Goal: Task Accomplishment & Management: Manage account settings

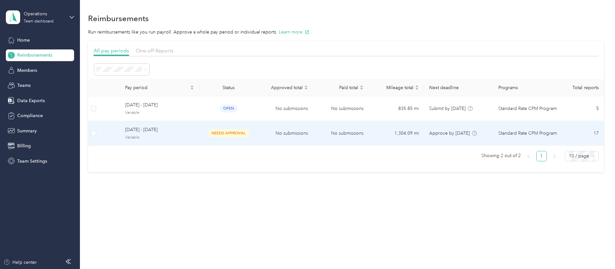
click at [224, 134] on span "needs approval" at bounding box center [228, 132] width 41 height 7
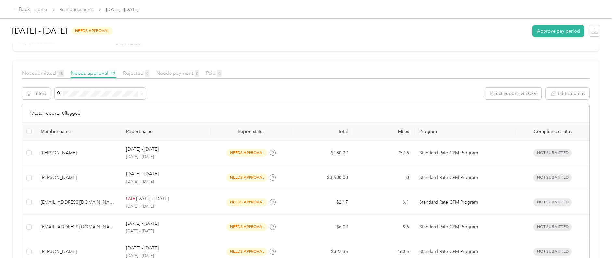
scroll to position [146, 0]
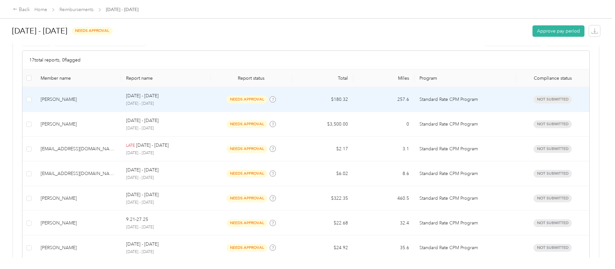
click at [126, 94] on p "[DATE] - [DATE]" at bounding box center [142, 95] width 32 height 7
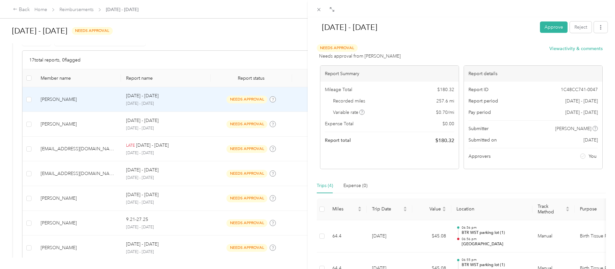
click at [160, 99] on div "[DATE] - [DATE] Approve Reject Needs Approval Needs approval from [PERSON_NAME]…" at bounding box center [307, 134] width 615 height 269
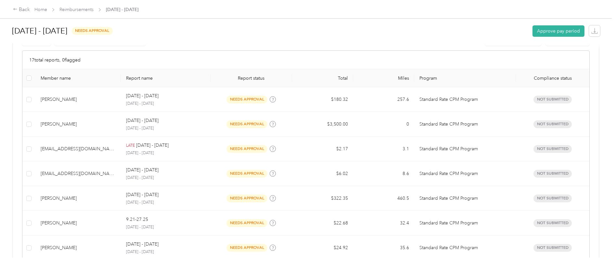
click at [160, 268] on div "[DATE] - [DATE] Approve Reject Needs Approval Needs approval from [PERSON_NAME]…" at bounding box center [306, 269] width 612 height 0
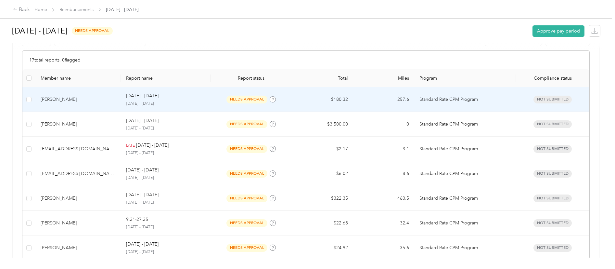
click at [398, 108] on td "257.6" at bounding box center [383, 99] width 61 height 25
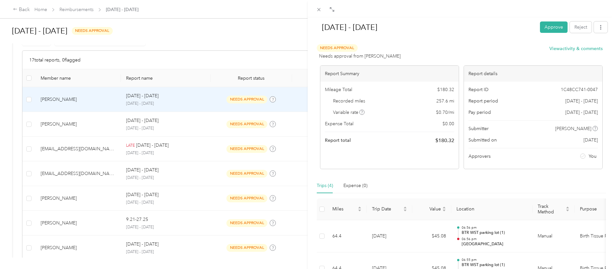
click at [179, 98] on div "[DATE] - [DATE] Approve Reject Needs Approval Needs approval from [PERSON_NAME]…" at bounding box center [307, 134] width 615 height 269
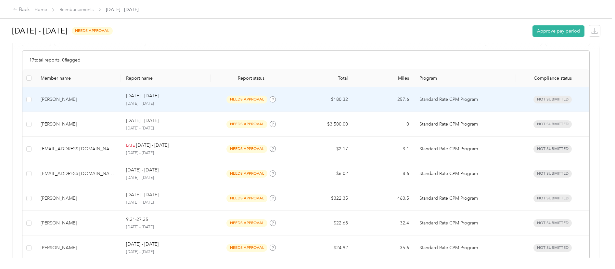
click at [218, 100] on div "needs approval" at bounding box center [251, 99] width 71 height 7
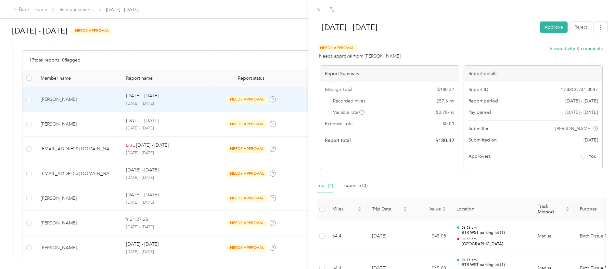
click at [202, 102] on div "[DATE] - [DATE] Approve Reject Needs Approval Needs approval from [PERSON_NAME]…" at bounding box center [307, 134] width 615 height 269
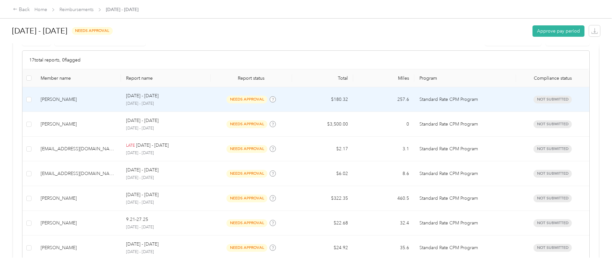
click at [206, 101] on td "[DATE] - [DATE] [DATE] - [DATE]" at bounding box center [166, 99] width 90 height 25
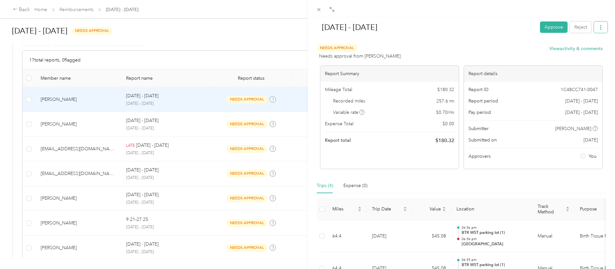
click at [598, 28] on icon "button" at bounding box center [600, 27] width 5 height 5
click at [574, 52] on span "Download" at bounding box center [577, 50] width 21 height 7
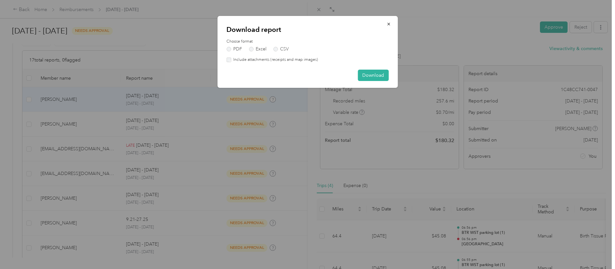
click at [232, 61] on label "Include attachments (receipts and map images)" at bounding box center [274, 60] width 87 height 6
click at [365, 78] on button "Download" at bounding box center [373, 75] width 31 height 11
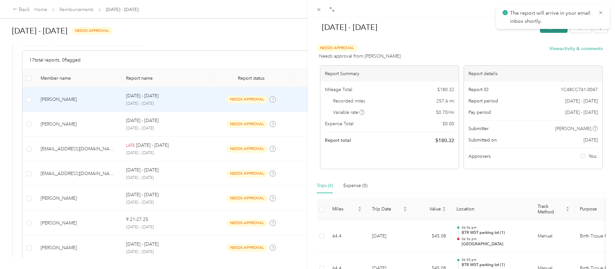
click at [540, 32] on button "Approve" at bounding box center [554, 26] width 28 height 11
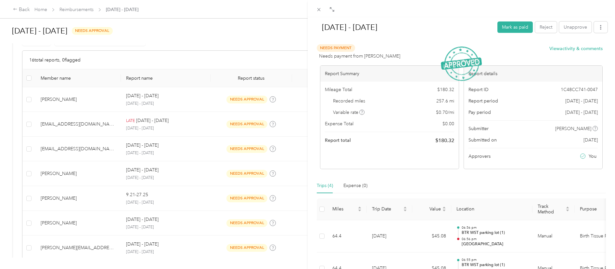
click at [84, 127] on div "[DATE] - [DATE] Mark as paid Reject Unapprove Needs Payment Needs payment from …" at bounding box center [307, 134] width 615 height 269
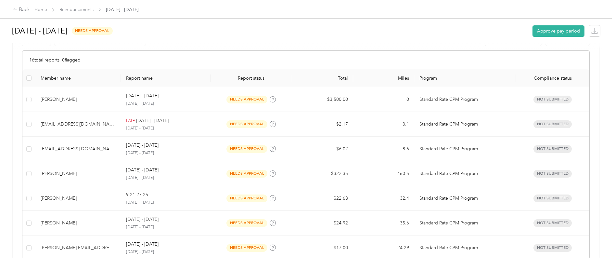
click at [95, 127] on div at bounding box center [307, 134] width 615 height 269
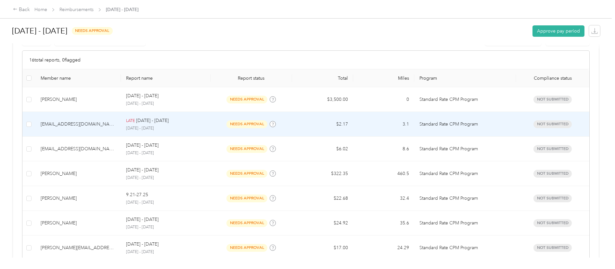
click at [95, 127] on div "[EMAIL_ADDRESS][DOMAIN_NAME]" at bounding box center [78, 124] width 75 height 7
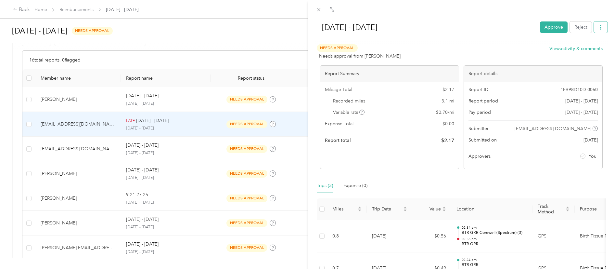
click at [594, 26] on button "button" at bounding box center [601, 26] width 14 height 11
click at [566, 49] on div "Download" at bounding box center [579, 50] width 39 height 7
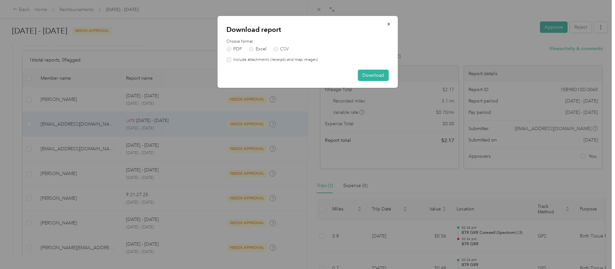
click at [299, 58] on label "Include attachments (receipts and map images)" at bounding box center [274, 60] width 87 height 6
click at [363, 75] on button "Download" at bounding box center [373, 75] width 31 height 11
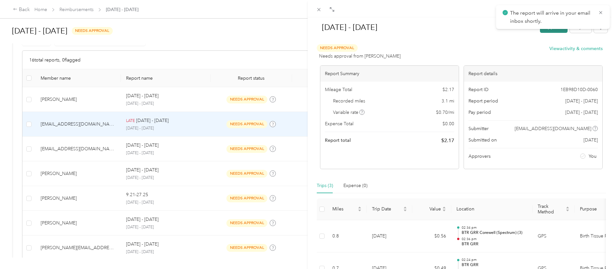
click at [545, 32] on button "Approve" at bounding box center [554, 26] width 28 height 11
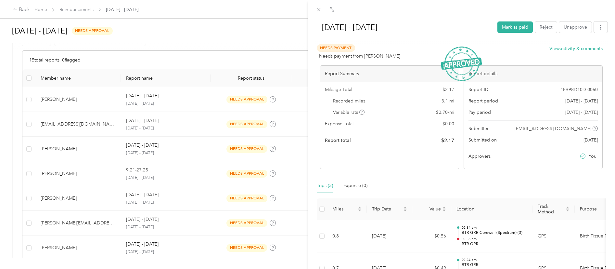
click at [181, 142] on div "[DATE] - [DATE] Mark as paid Reject Unapprove Needs Payment Needs payment from …" at bounding box center [307, 134] width 615 height 269
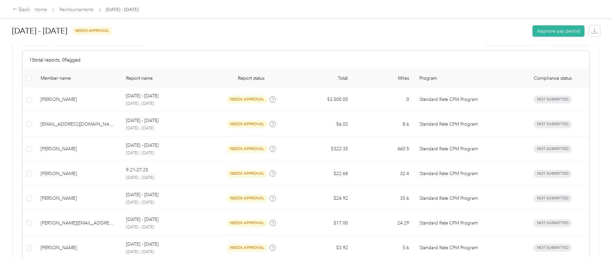
click at [180, 145] on div at bounding box center [307, 134] width 615 height 269
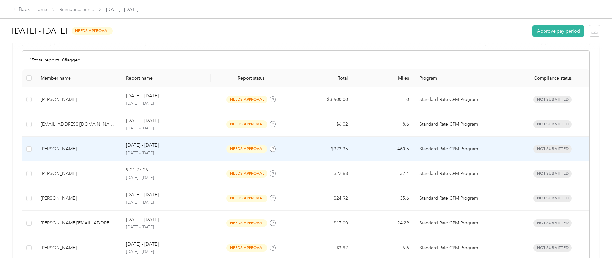
click at [183, 150] on p "[DATE] - [DATE]" at bounding box center [165, 153] width 79 height 6
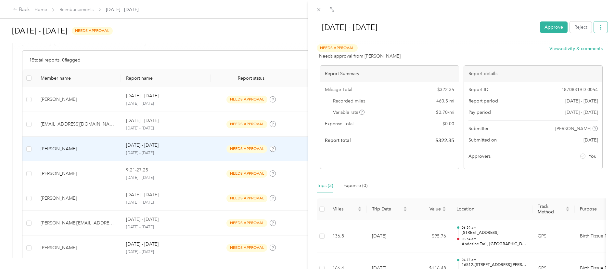
click at [598, 28] on icon "button" at bounding box center [600, 27] width 5 height 5
click at [576, 51] on span "Download" at bounding box center [577, 50] width 21 height 7
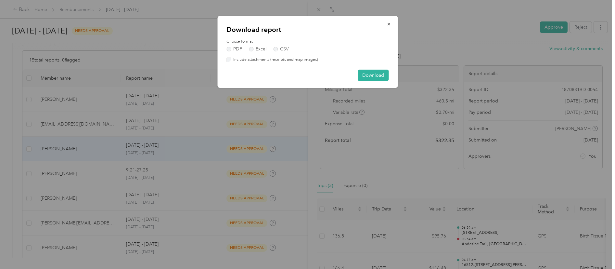
click at [246, 61] on label "Include attachments (receipts and map images)" at bounding box center [274, 60] width 87 height 6
click at [365, 77] on button "Download" at bounding box center [373, 75] width 31 height 11
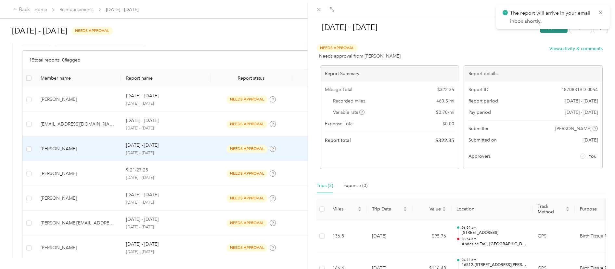
click at [543, 32] on button "Approve" at bounding box center [554, 26] width 28 height 11
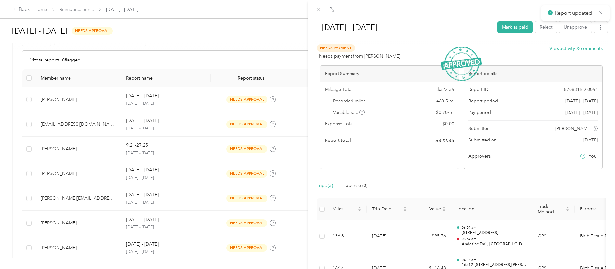
click at [171, 151] on div "[DATE] - [DATE] Mark as paid Reject Unapprove Needs Payment Needs payment from …" at bounding box center [307, 134] width 615 height 269
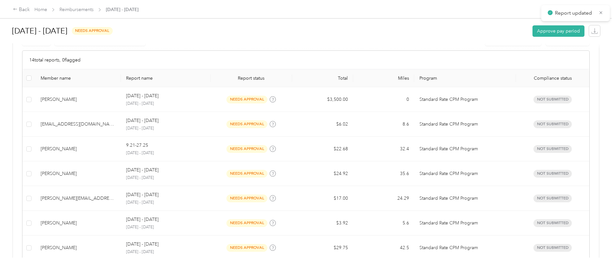
click at [178, 151] on div at bounding box center [307, 134] width 615 height 269
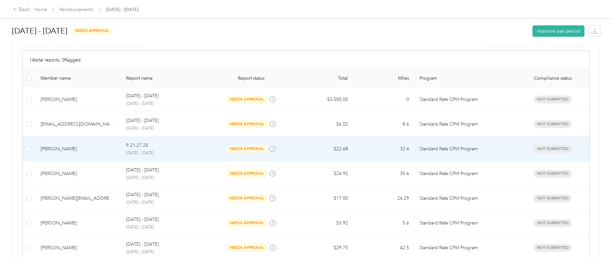
click at [178, 151] on p "[DATE] - [DATE]" at bounding box center [165, 153] width 79 height 6
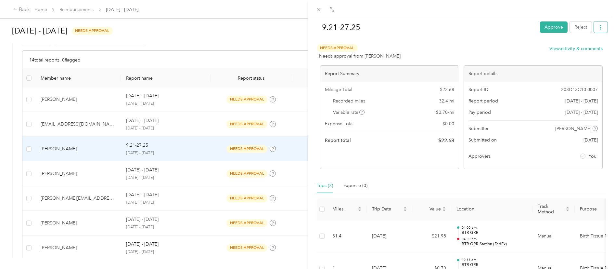
click at [598, 26] on icon "button" at bounding box center [600, 27] width 5 height 5
click at [576, 50] on span "Download" at bounding box center [577, 50] width 21 height 7
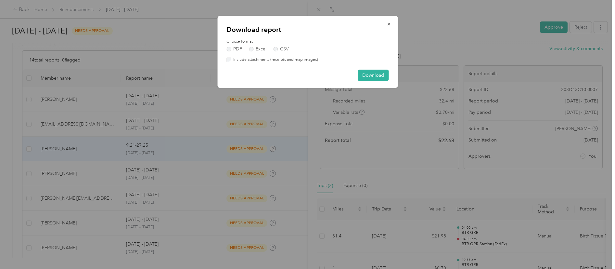
click at [274, 60] on label "Include attachments (receipts and map images)" at bounding box center [274, 60] width 87 height 6
click at [374, 77] on button "Download" at bounding box center [373, 75] width 31 height 11
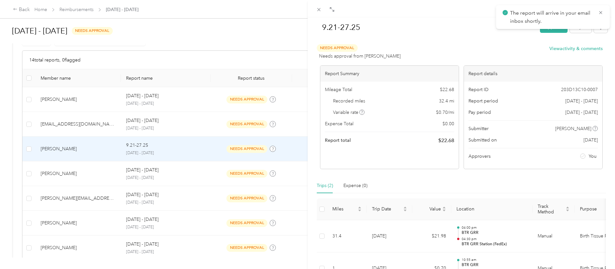
click at [541, 33] on div "9.21-27.25 Approve Reject" at bounding box center [461, 28] width 293 height 19
click at [542, 31] on button "Approve" at bounding box center [554, 26] width 28 height 11
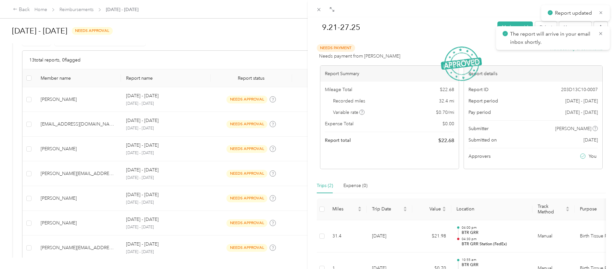
click at [165, 173] on div "9.21-27.25 Mark as paid Reject Unapprove Needs Payment Needs payment from [PERS…" at bounding box center [307, 134] width 615 height 269
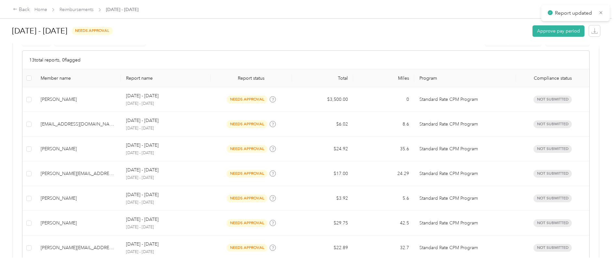
click at [165, 173] on div at bounding box center [307, 134] width 615 height 269
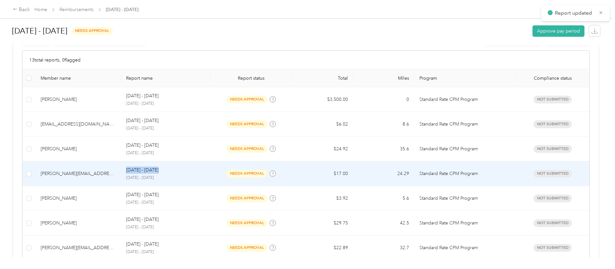
click at [165, 173] on div "[DATE] - [DATE] [DATE] - [DATE]" at bounding box center [165, 173] width 79 height 14
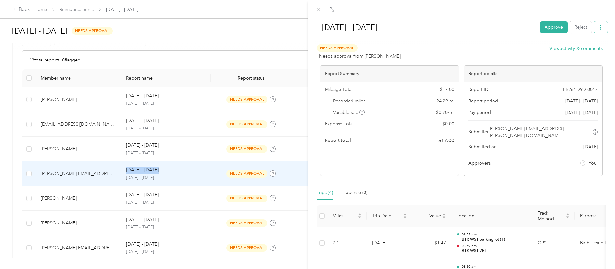
click at [598, 28] on icon "button" at bounding box center [600, 27] width 5 height 5
click at [577, 51] on span "Download" at bounding box center [577, 50] width 21 height 7
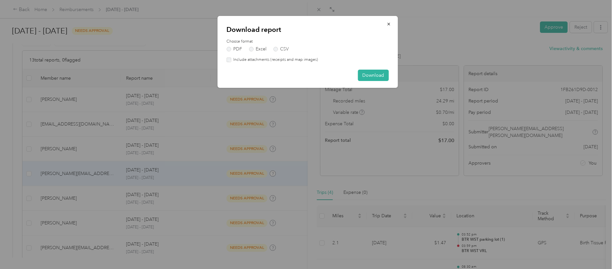
click at [309, 59] on label "Include attachments (receipts and map images)" at bounding box center [274, 60] width 87 height 6
click at [369, 74] on button "Download" at bounding box center [373, 75] width 31 height 11
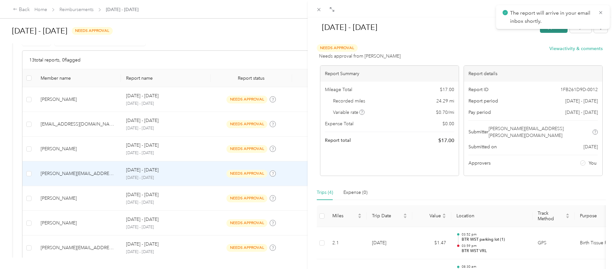
click at [550, 30] on button "Approve" at bounding box center [554, 26] width 28 height 11
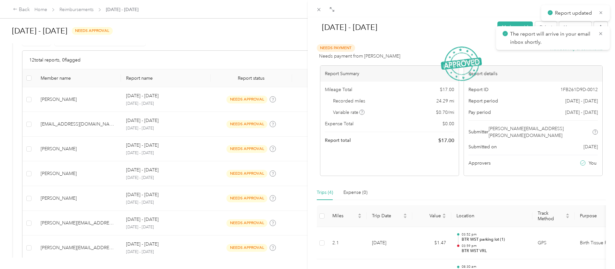
click at [195, 179] on div "[DATE] - [DATE] Mark as paid Reject Unapprove Needs Payment Needs payment from …" at bounding box center [307, 134] width 615 height 269
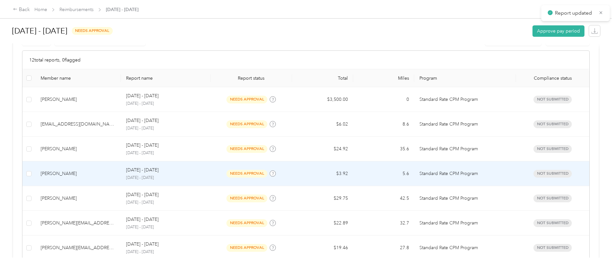
click at [201, 179] on p "[DATE] - [DATE]" at bounding box center [165, 178] width 79 height 6
click at [201, 179] on div at bounding box center [329, 134] width 615 height 269
click at [201, 178] on p "[DATE] - [DATE]" at bounding box center [165, 178] width 79 height 6
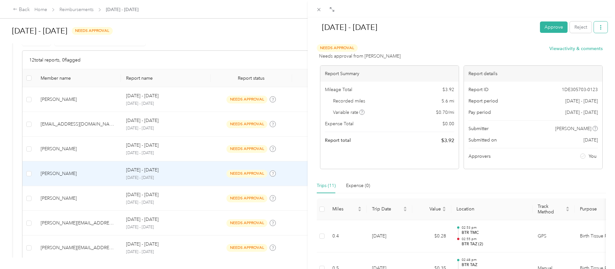
click at [595, 30] on button "button" at bounding box center [601, 26] width 14 height 11
click at [570, 51] on span "Download" at bounding box center [577, 50] width 21 height 7
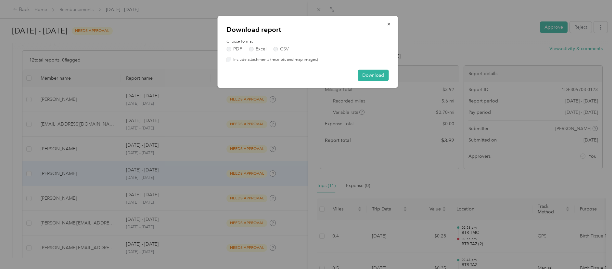
click at [316, 60] on label "Include attachments (receipts and map images)" at bounding box center [274, 60] width 87 height 6
click at [376, 74] on button "Download" at bounding box center [373, 75] width 31 height 11
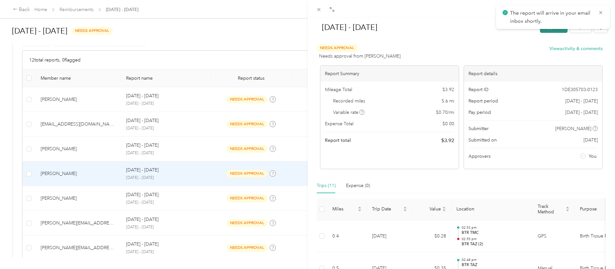
click at [551, 32] on button "Approve" at bounding box center [554, 26] width 28 height 11
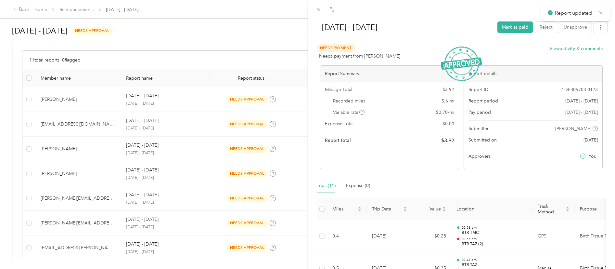
click at [213, 202] on div "[DATE] - [DATE] [PERSON_NAME] as paid Reject Unapprove Needs Payment Needs paym…" at bounding box center [307, 134] width 615 height 269
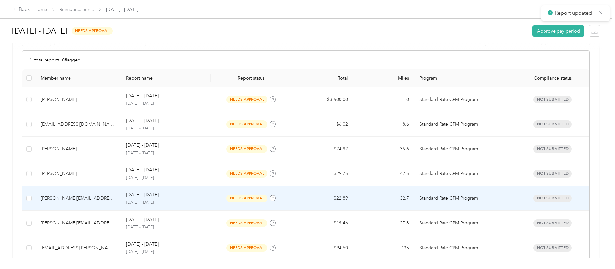
click at [205, 202] on p "[DATE] - [DATE]" at bounding box center [165, 202] width 79 height 6
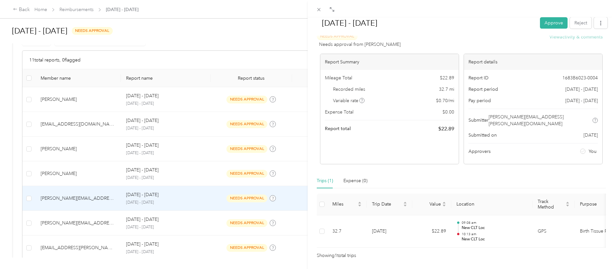
scroll to position [12, 0]
click at [594, 27] on button "button" at bounding box center [601, 22] width 14 height 11
click at [577, 49] on span "Download" at bounding box center [577, 46] width 21 height 7
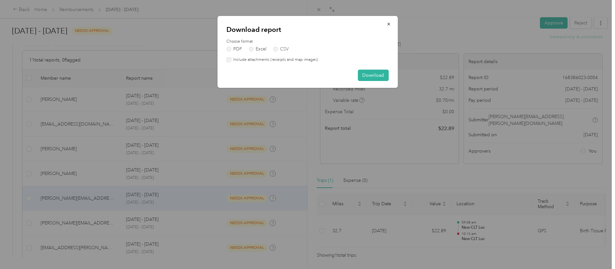
click at [301, 60] on label "Include attachments (receipts and map images)" at bounding box center [274, 60] width 87 height 6
click at [366, 76] on button "Download" at bounding box center [373, 75] width 31 height 11
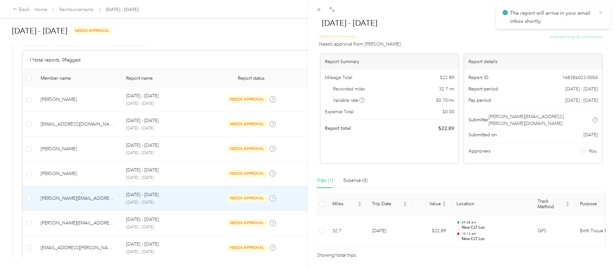
click at [600, 11] on icon at bounding box center [600, 13] width 5 height 6
click at [540, 23] on button "Approve" at bounding box center [554, 22] width 28 height 11
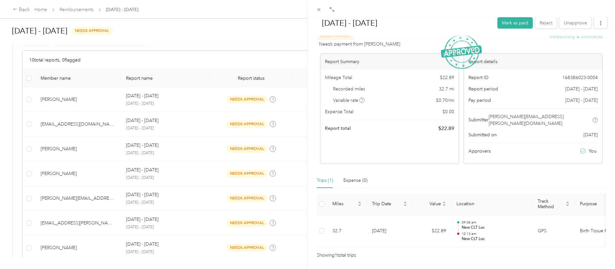
click at [236, 128] on div "[DATE] - [DATE] [PERSON_NAME] as paid Reject Unapprove Needs Payment Needs paym…" at bounding box center [307, 134] width 615 height 269
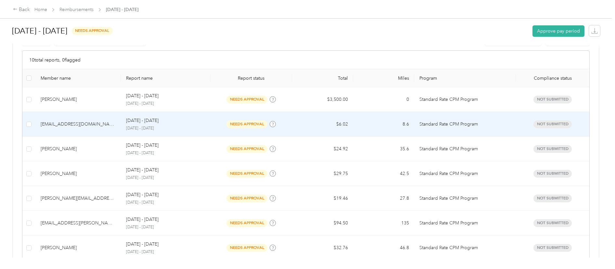
click at [236, 128] on td "needs approval" at bounding box center [252, 124] width 82 height 25
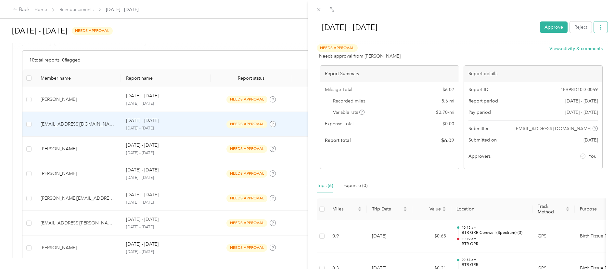
click at [598, 27] on icon "button" at bounding box center [600, 27] width 5 height 5
click at [575, 52] on span "Download" at bounding box center [577, 50] width 21 height 7
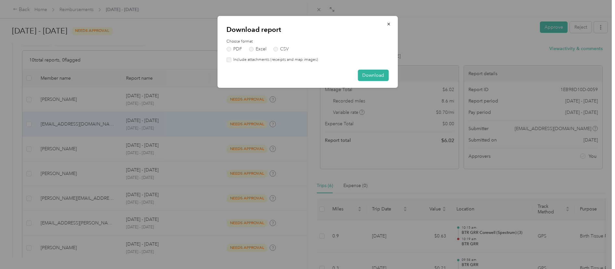
click at [314, 60] on label "Include attachments (receipts and map images)" at bounding box center [274, 60] width 87 height 6
click at [364, 74] on button "Download" at bounding box center [373, 75] width 31 height 11
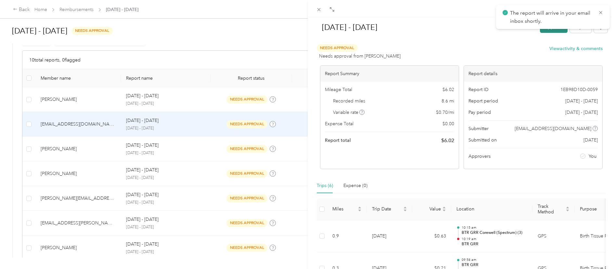
click at [540, 31] on button "Approve" at bounding box center [554, 26] width 28 height 11
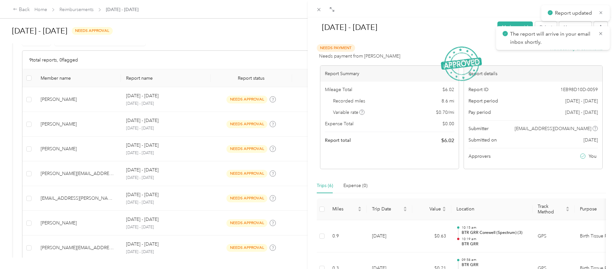
click at [245, 151] on div "[DATE] - [DATE] Mark as paid Reject Unapprove Needs Payment Needs payment from …" at bounding box center [307, 134] width 615 height 269
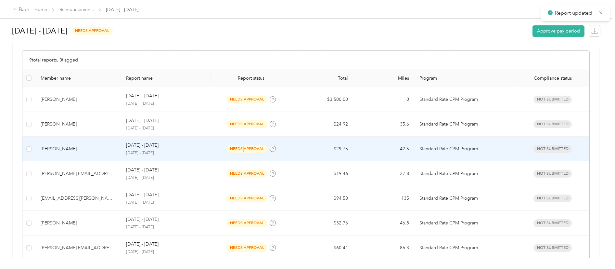
click at [242, 151] on span "needs approval" at bounding box center [246, 148] width 41 height 7
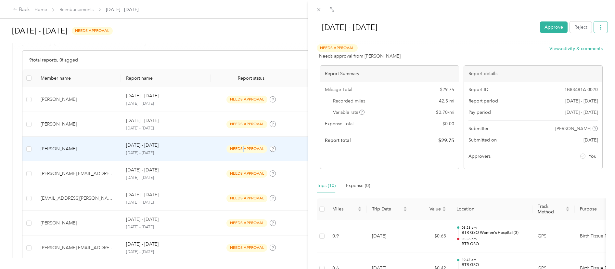
click at [602, 25] on button "button" at bounding box center [601, 26] width 14 height 11
click at [583, 50] on span "Download" at bounding box center [577, 50] width 21 height 7
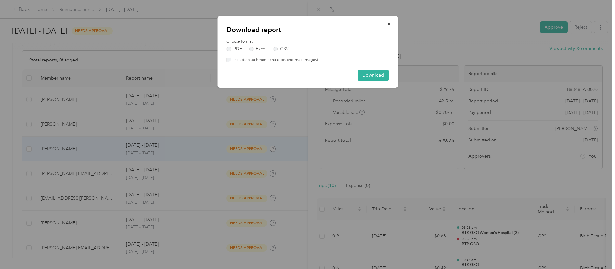
click at [305, 59] on label "Include attachments (receipts and map images)" at bounding box center [274, 60] width 87 height 6
click at [366, 74] on button "Download" at bounding box center [373, 75] width 31 height 11
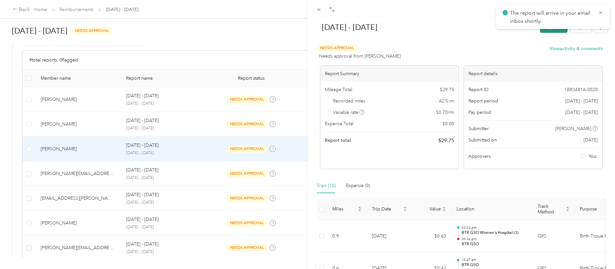
click at [545, 31] on button "Approve" at bounding box center [554, 26] width 28 height 11
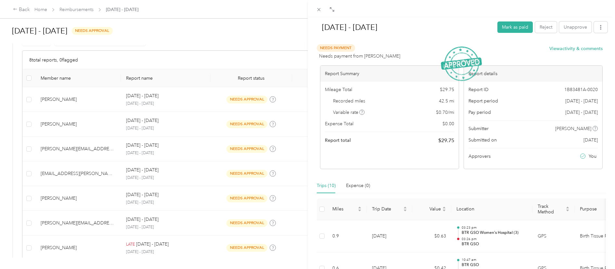
click at [176, 126] on div "[DATE] - [DATE] Mark as paid Reject Unapprove Needs Payment Needs payment from …" at bounding box center [307, 134] width 615 height 269
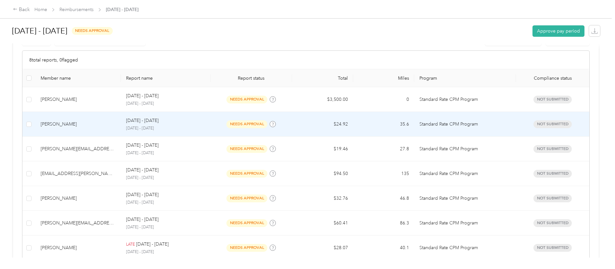
click at [176, 126] on p "[DATE] - [DATE]" at bounding box center [165, 128] width 79 height 6
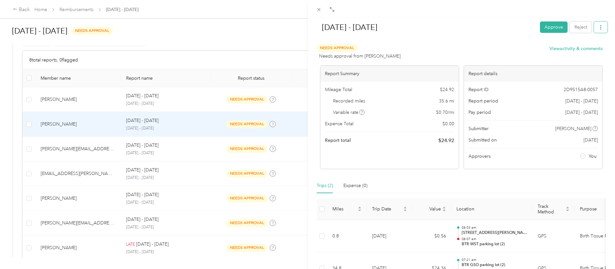
click at [599, 28] on button "button" at bounding box center [601, 26] width 14 height 11
click at [585, 51] on span "Download" at bounding box center [577, 50] width 21 height 7
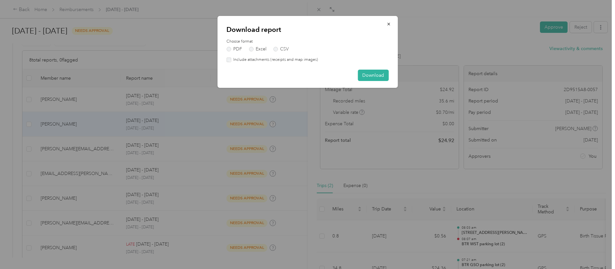
click at [242, 58] on label "Include attachments (receipts and map images)" at bounding box center [274, 60] width 87 height 6
click at [362, 76] on button "Download" at bounding box center [373, 75] width 31 height 11
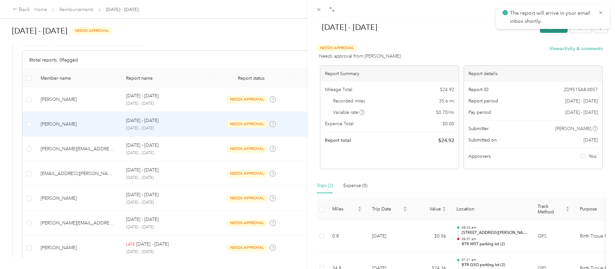
click at [541, 32] on button "Approve" at bounding box center [554, 26] width 28 height 11
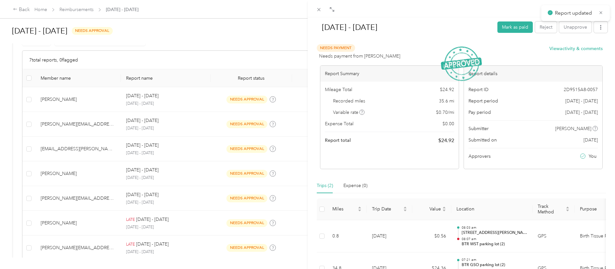
click at [167, 156] on div "[DATE] - [DATE] Mark as paid Reject Unapprove Needs Payment Needs payment from …" at bounding box center [307, 134] width 615 height 269
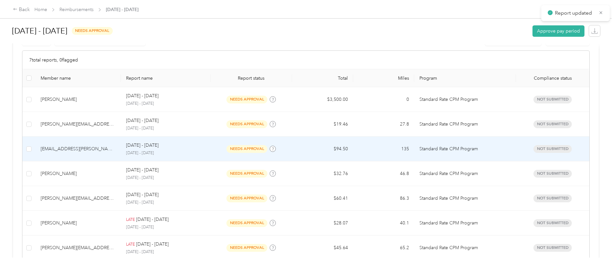
click at [180, 155] on p "[DATE] - [DATE]" at bounding box center [165, 153] width 79 height 6
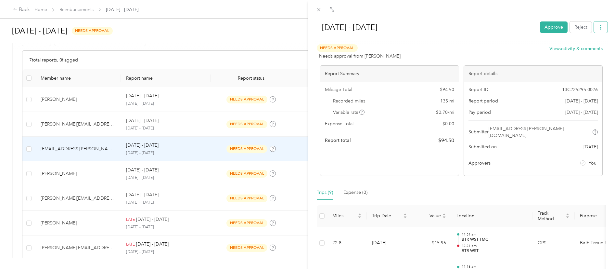
click at [598, 28] on icon "button" at bounding box center [600, 27] width 5 height 5
click at [583, 51] on span "Download" at bounding box center [577, 50] width 21 height 7
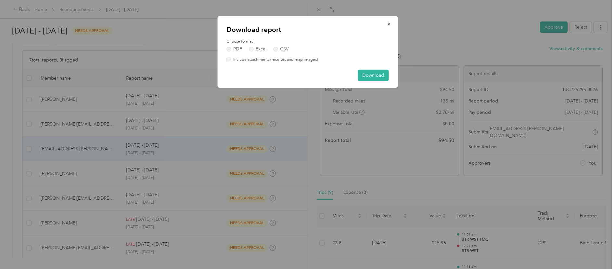
click at [301, 60] on label "Include attachments (receipts and map images)" at bounding box center [274, 60] width 87 height 6
click at [376, 72] on button "Download" at bounding box center [373, 75] width 31 height 11
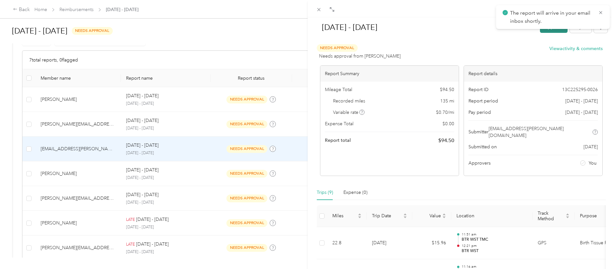
click at [551, 32] on button "Approve" at bounding box center [554, 26] width 28 height 11
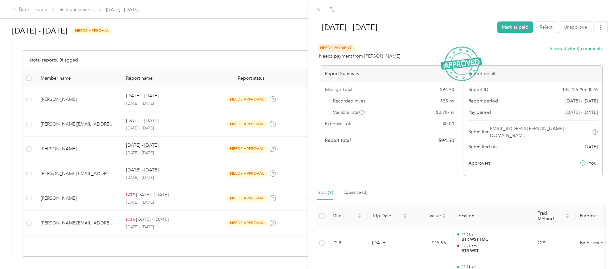
click at [210, 128] on div "[DATE] - [DATE] Mark as paid Reject Unapprove Needs Payment Needs payment from …" at bounding box center [307, 134] width 615 height 269
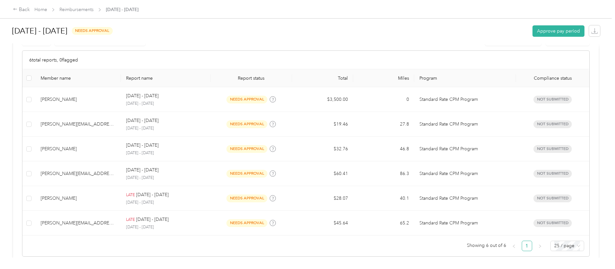
click at [207, 128] on div at bounding box center [307, 134] width 615 height 269
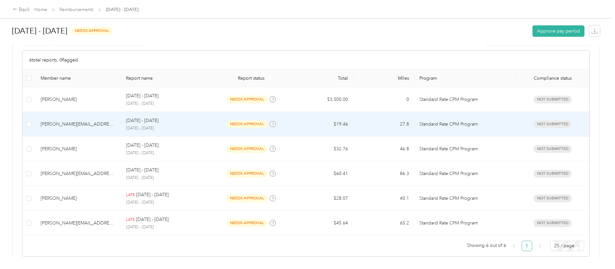
click at [207, 128] on td "[DATE] - [DATE] [DATE] - [DATE]" at bounding box center [166, 124] width 90 height 25
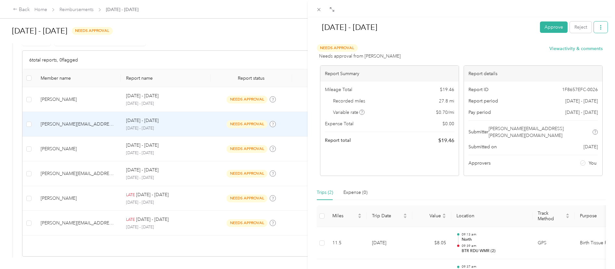
click at [598, 28] on icon "button" at bounding box center [600, 27] width 5 height 5
click at [572, 51] on span "Download" at bounding box center [577, 50] width 21 height 7
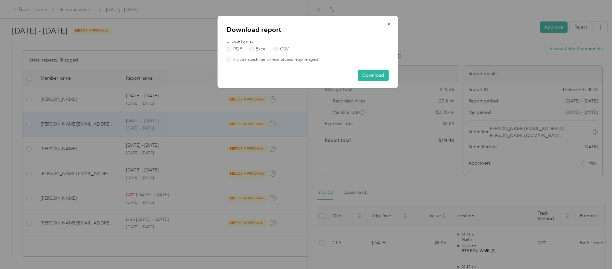
click at [298, 60] on label "Include attachments (receipts and map images)" at bounding box center [274, 60] width 87 height 6
click at [367, 75] on button "Download" at bounding box center [373, 75] width 31 height 11
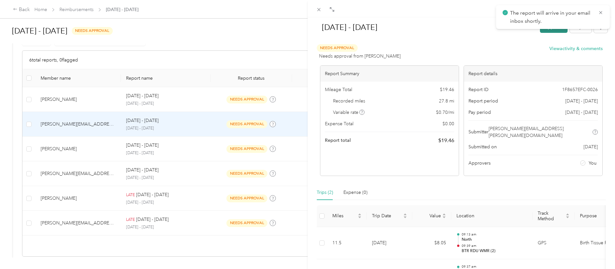
click at [549, 32] on button "Approve" at bounding box center [554, 26] width 28 height 11
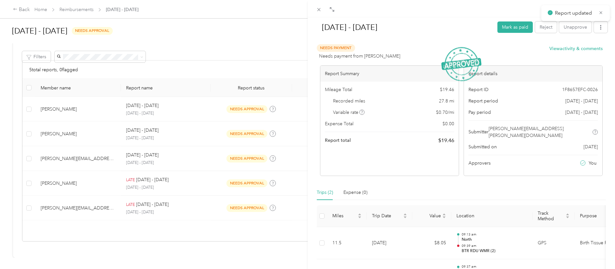
scroll to position [134, 0]
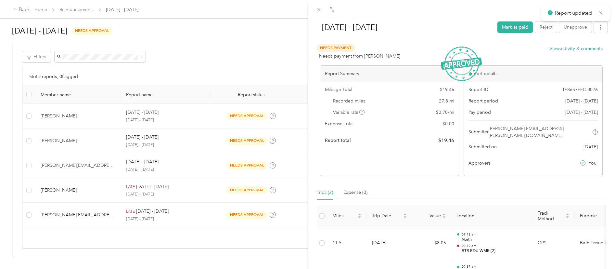
click at [189, 192] on div "[DATE] - [DATE] [PERSON_NAME] as paid Reject Unapprove Needs Payment Needs paym…" at bounding box center [307, 134] width 615 height 269
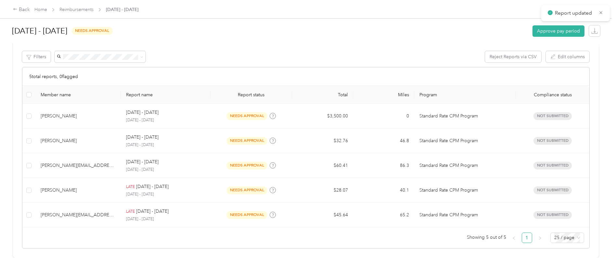
click at [207, 191] on div at bounding box center [307, 134] width 615 height 269
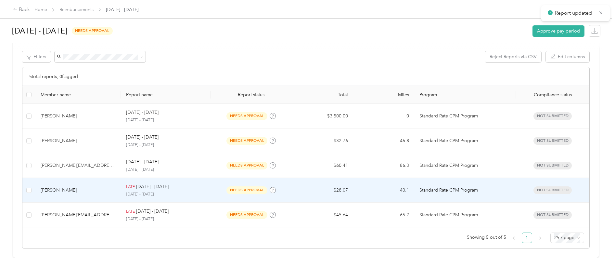
click at [207, 191] on td "LATE [DATE] - [DATE] [DATE] - [DATE]" at bounding box center [166, 190] width 90 height 25
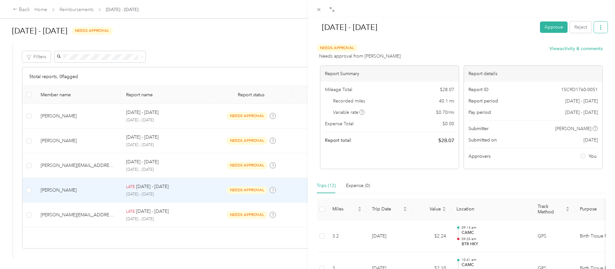
click at [596, 30] on button "button" at bounding box center [601, 26] width 14 height 11
click at [579, 54] on span "Download" at bounding box center [577, 50] width 21 height 7
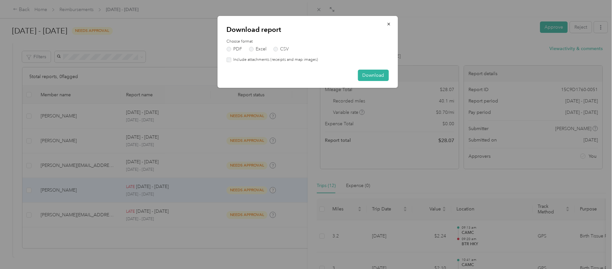
click at [290, 63] on div "Download report Choose format PDF Excel CSV Include attachments (receipts and m…" at bounding box center [307, 52] width 180 height 72
click at [292, 60] on label "Include attachments (receipts and map images)" at bounding box center [274, 60] width 87 height 6
click at [386, 77] on button "Download" at bounding box center [373, 75] width 31 height 11
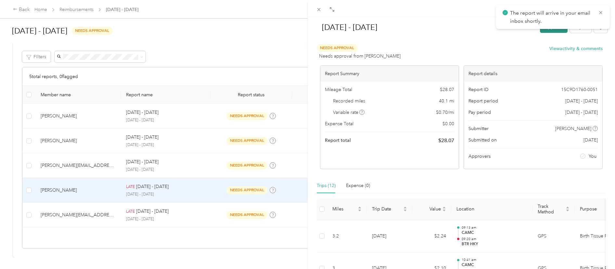
click at [549, 32] on button "Approve" at bounding box center [554, 26] width 28 height 11
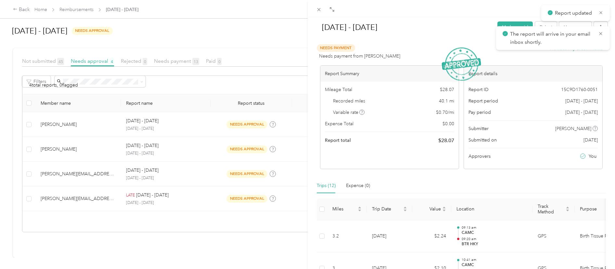
scroll to position [109, 0]
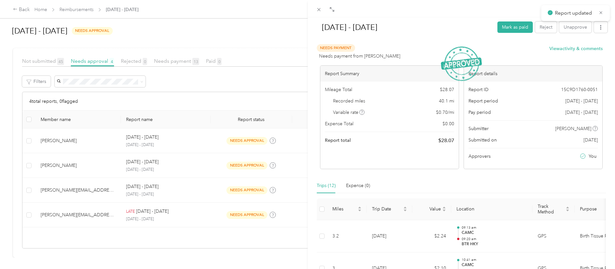
click at [251, 201] on div "[DATE] - [DATE] Mark as paid Reject Unapprove Needs Payment Needs payment from …" at bounding box center [307, 134] width 615 height 269
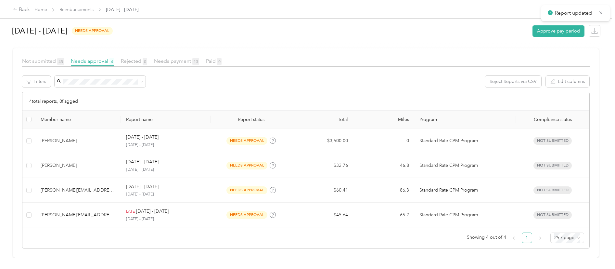
click at [251, 201] on div at bounding box center [307, 134] width 615 height 269
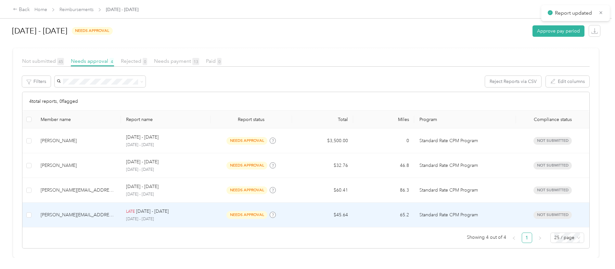
click at [251, 202] on td "needs approval" at bounding box center [252, 214] width 82 height 25
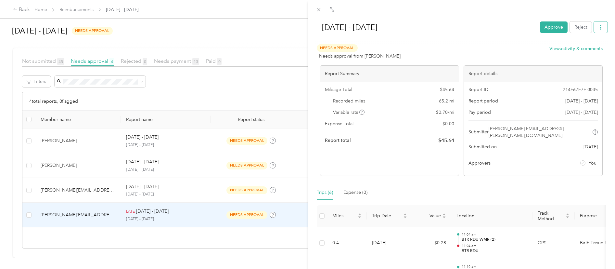
click at [599, 29] on button "button" at bounding box center [601, 26] width 14 height 11
click at [579, 53] on span "Download" at bounding box center [577, 50] width 21 height 7
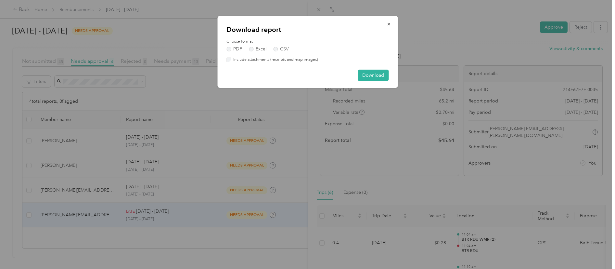
click at [302, 63] on div "Download report Choose format PDF Excel CSV Include attachments (receipts and m…" at bounding box center [307, 52] width 180 height 72
click at [307, 61] on label "Include attachments (receipts and map images)" at bounding box center [274, 60] width 87 height 6
click at [370, 73] on button "Download" at bounding box center [373, 75] width 31 height 11
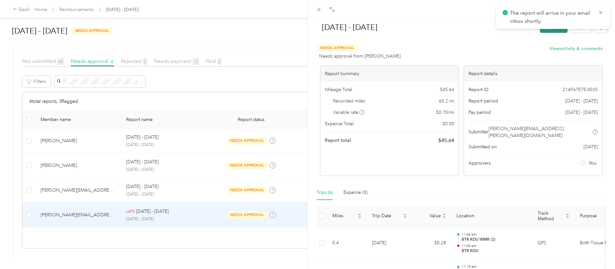
click at [552, 31] on button "Approve" at bounding box center [554, 26] width 28 height 11
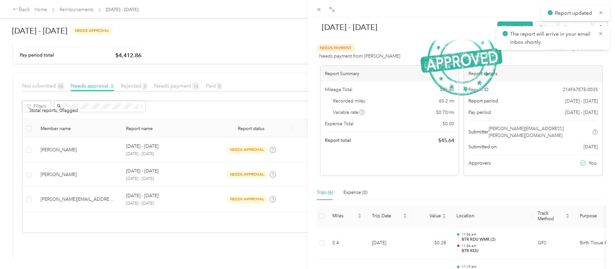
scroll to position [84, 0]
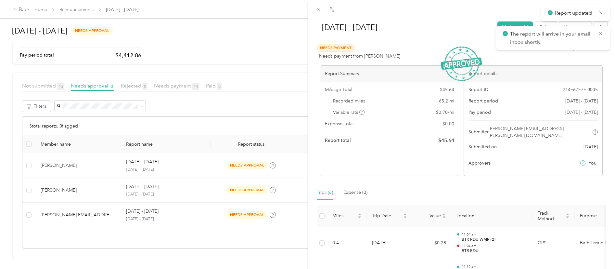
click at [222, 213] on div "[DATE] - [DATE] Mark as paid Reject Unapprove Needs Payment Needs payment from …" at bounding box center [307, 134] width 615 height 269
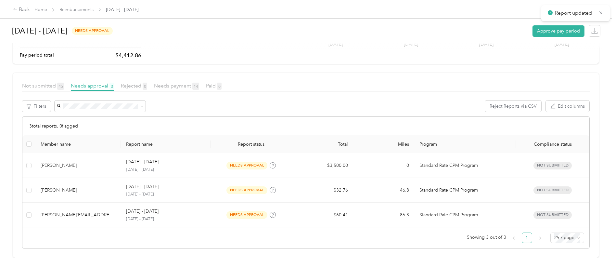
click at [209, 213] on div at bounding box center [307, 134] width 615 height 269
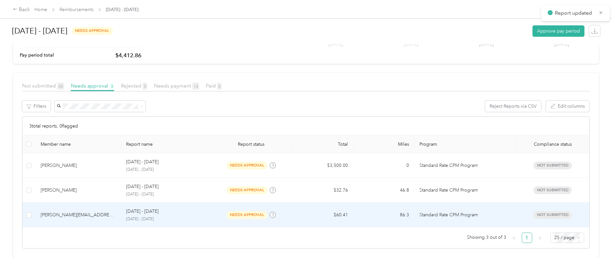
click at [209, 213] on td "[DATE] - [DATE] [DATE] - [DATE]" at bounding box center [166, 214] width 90 height 25
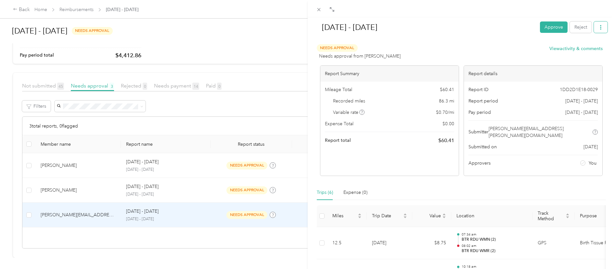
click at [597, 32] on button "button" at bounding box center [601, 26] width 14 height 11
click at [579, 50] on span "Download" at bounding box center [577, 50] width 21 height 7
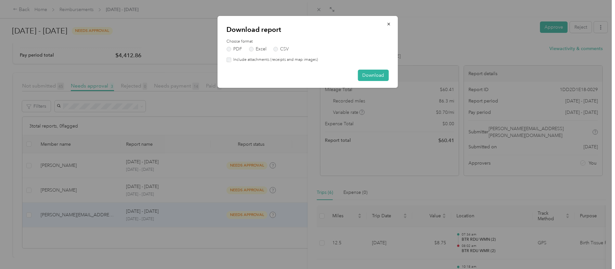
click at [269, 61] on label "Include attachments (receipts and map images)" at bounding box center [274, 60] width 87 height 6
click at [392, 82] on div "Download report Choose format PDF Excel CSV Include attachments (receipts and m…" at bounding box center [307, 52] width 180 height 72
click at [382, 77] on button "Download" at bounding box center [373, 75] width 31 height 11
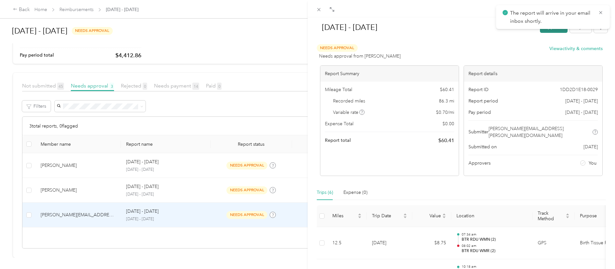
click at [541, 30] on button "Approve" at bounding box center [554, 26] width 28 height 11
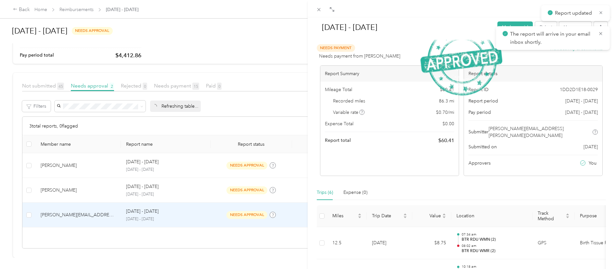
scroll to position [60, 0]
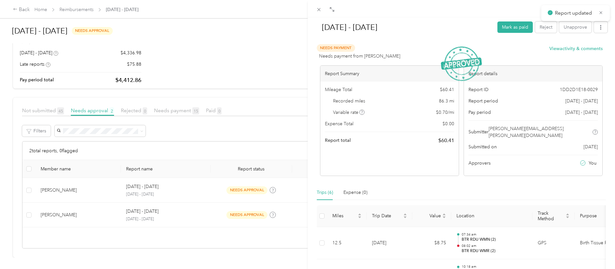
click at [237, 212] on div "[DATE] - [DATE] [PERSON_NAME] as paid Reject Unapprove Needs Payment Needs paym…" at bounding box center [307, 134] width 615 height 269
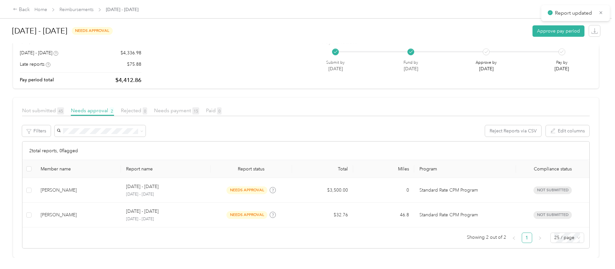
click at [223, 210] on div at bounding box center [307, 134] width 615 height 269
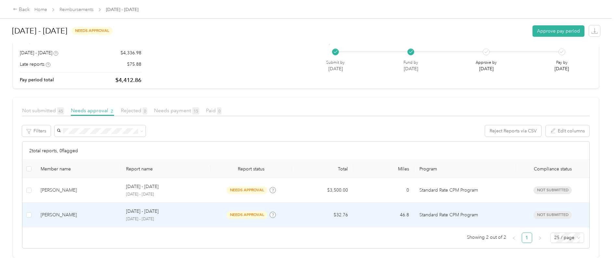
click at [222, 211] on div "needs approval" at bounding box center [251, 214] width 71 height 7
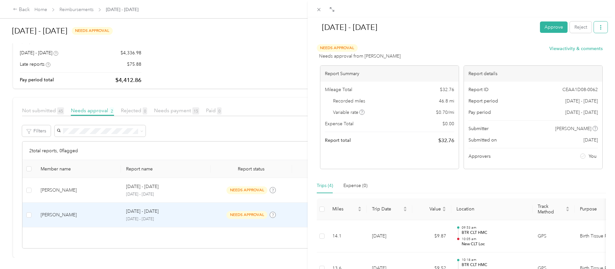
click at [598, 29] on icon "button" at bounding box center [600, 27] width 5 height 5
click at [582, 51] on span "Download" at bounding box center [577, 50] width 21 height 7
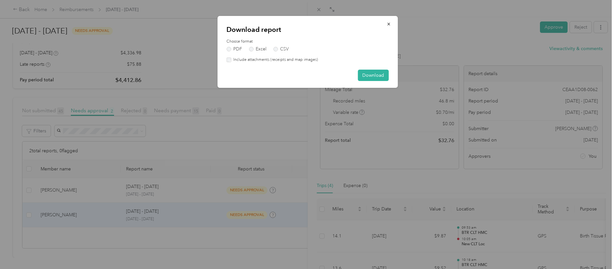
click at [271, 61] on label "Include attachments (receipts and map images)" at bounding box center [274, 60] width 87 height 6
click at [368, 80] on button "Download" at bounding box center [373, 75] width 31 height 11
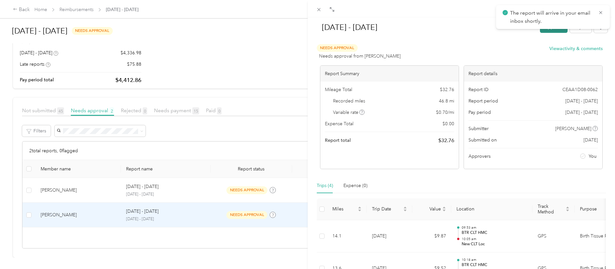
click at [540, 32] on button "Approve" at bounding box center [554, 26] width 28 height 11
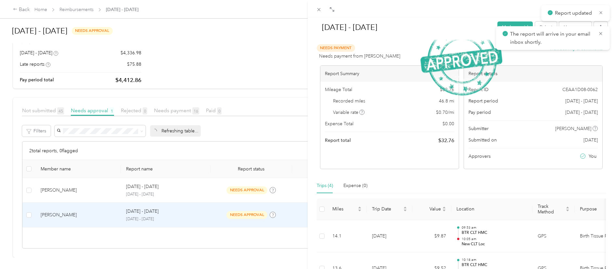
scroll to position [35, 0]
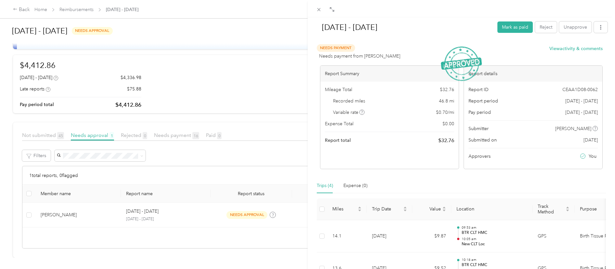
click at [168, 215] on div "[DATE] - [DATE] Mark as paid Reject Unapprove Needs Payment Needs payment from …" at bounding box center [307, 134] width 615 height 269
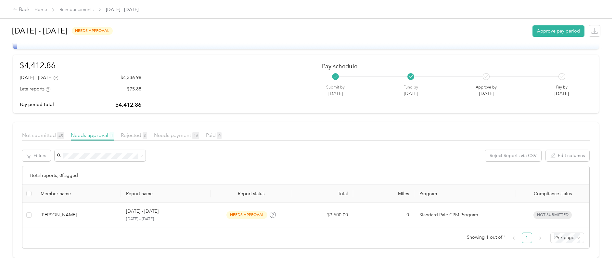
click at [176, 212] on div at bounding box center [307, 134] width 615 height 269
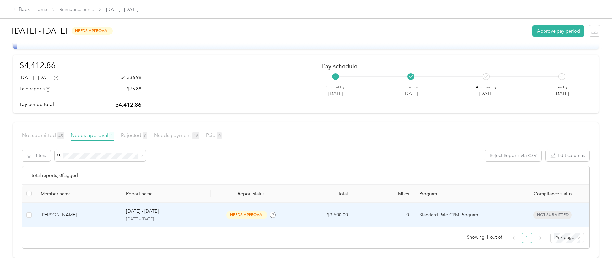
click at [176, 216] on p "[DATE] - [DATE]" at bounding box center [165, 219] width 79 height 6
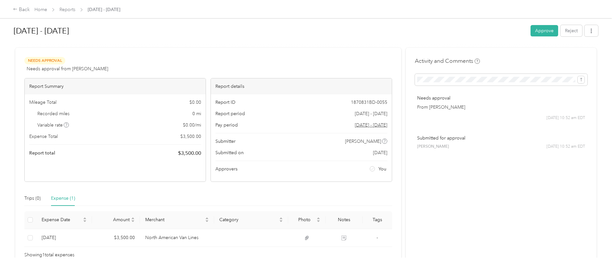
scroll to position [3, 0]
click at [592, 30] on button "button" at bounding box center [591, 29] width 14 height 11
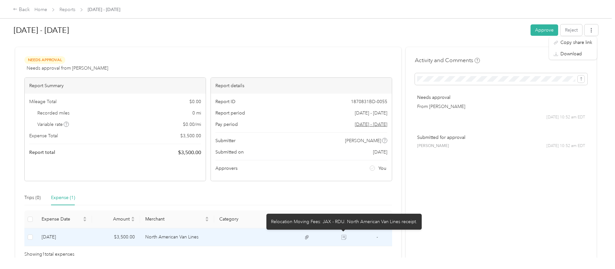
click at [343, 237] on icon at bounding box center [345, 237] width 4 height 3
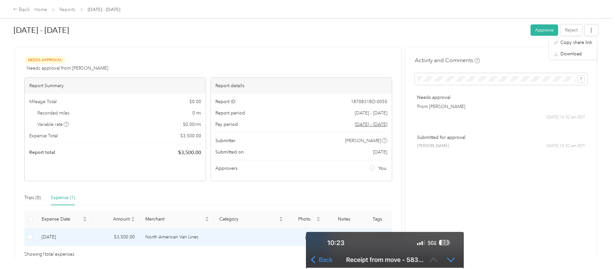
click at [305, 239] on icon at bounding box center [307, 237] width 4 height 4
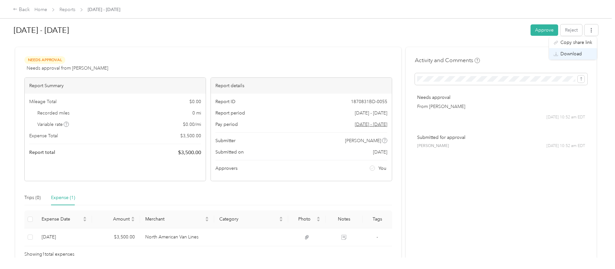
click at [572, 54] on span "Download" at bounding box center [570, 53] width 21 height 7
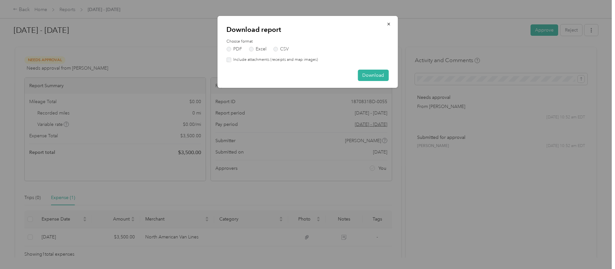
click at [256, 60] on label "Include attachments (receipts and map images)" at bounding box center [274, 60] width 87 height 6
click at [374, 78] on button "Download" at bounding box center [373, 75] width 31 height 11
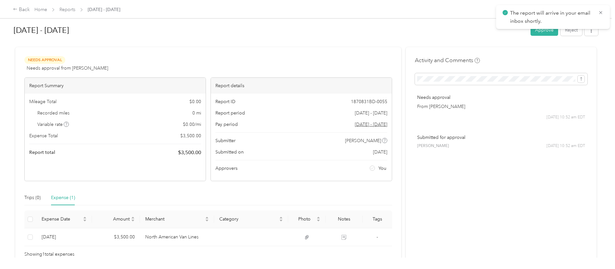
click at [542, 33] on button "Approve" at bounding box center [545, 29] width 28 height 11
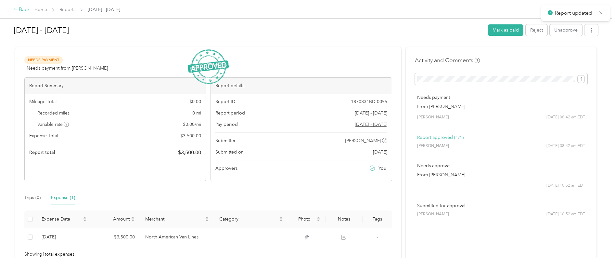
click at [24, 11] on div "Back" at bounding box center [21, 10] width 17 height 8
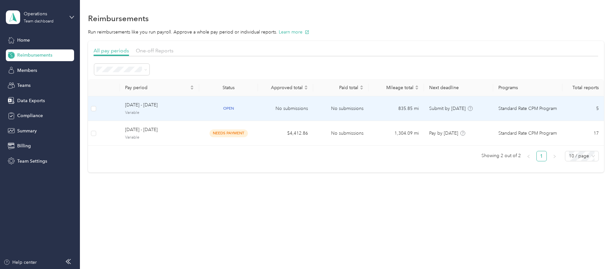
click at [189, 110] on span "Variable" at bounding box center [159, 113] width 69 height 6
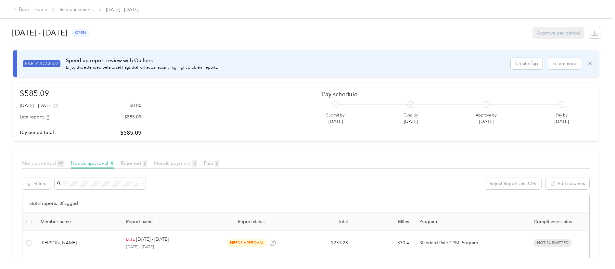
scroll to position [119, 0]
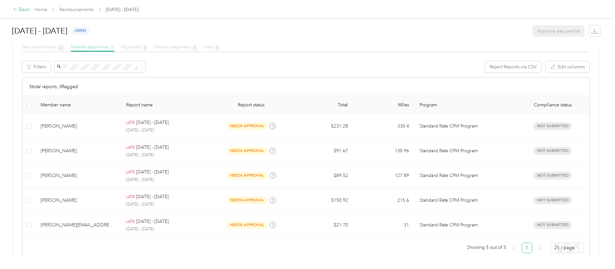
click at [25, 11] on div "Back" at bounding box center [21, 10] width 17 height 8
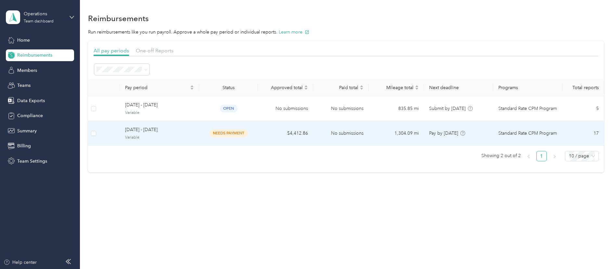
click at [339, 137] on td "No submissions" at bounding box center [340, 133] width 55 height 25
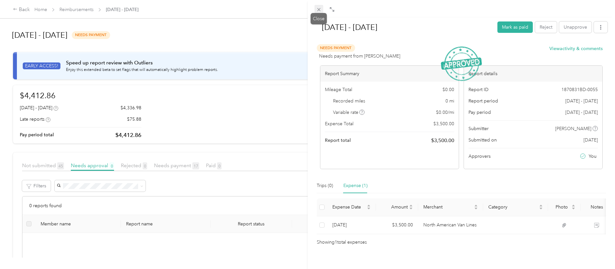
click at [318, 9] on icon at bounding box center [319, 10] width 6 height 6
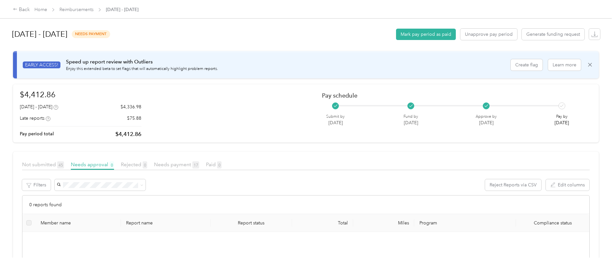
scroll to position [1, 0]
click at [170, 163] on span "Needs payment 17" at bounding box center [176, 164] width 45 height 6
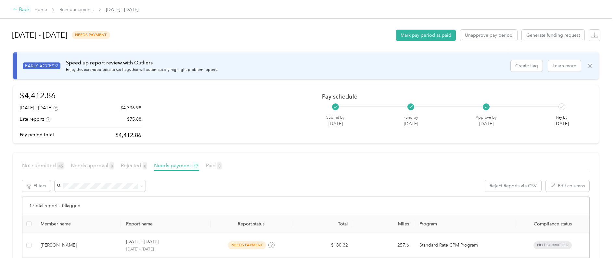
click at [24, 11] on div "Back" at bounding box center [21, 10] width 17 height 8
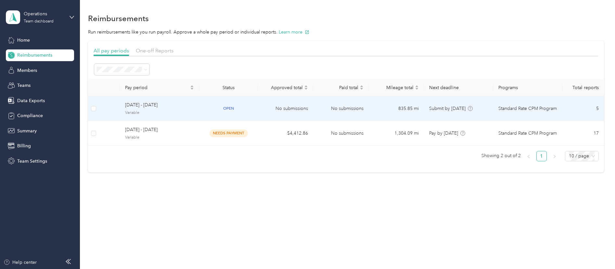
click at [283, 111] on td "No submissions" at bounding box center [285, 108] width 55 height 25
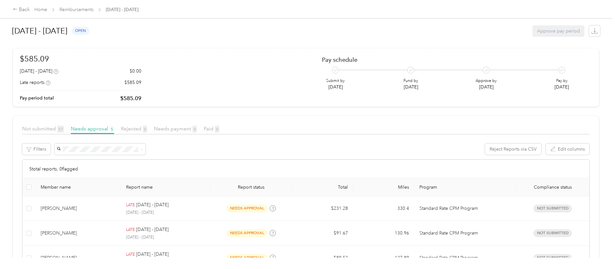
scroll to position [66, 0]
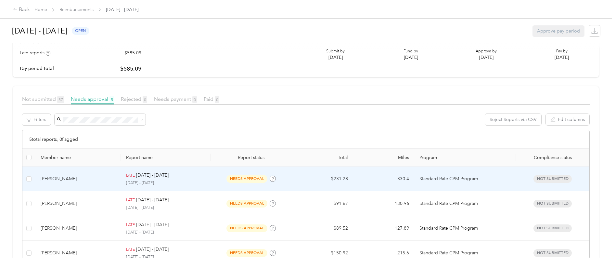
click at [202, 182] on p "[DATE] - [DATE]" at bounding box center [165, 183] width 79 height 6
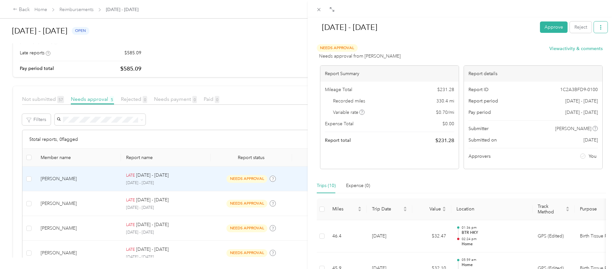
click at [598, 29] on icon "button" at bounding box center [600, 27] width 5 height 5
click at [581, 53] on span "Download" at bounding box center [577, 50] width 21 height 7
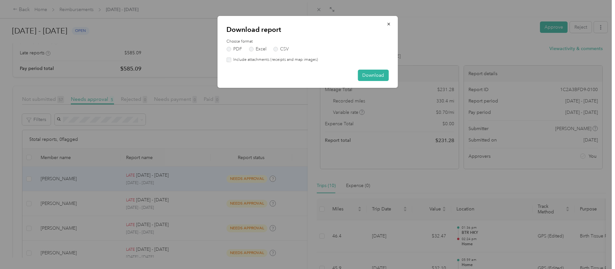
click at [246, 60] on label "Include attachments (receipts and map images)" at bounding box center [274, 60] width 87 height 6
click at [366, 76] on button "Download" at bounding box center [373, 75] width 31 height 11
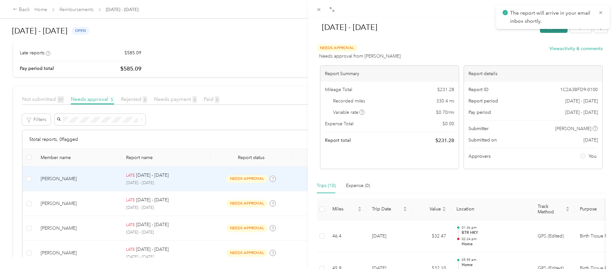
click at [545, 32] on button "Approve" at bounding box center [554, 26] width 28 height 11
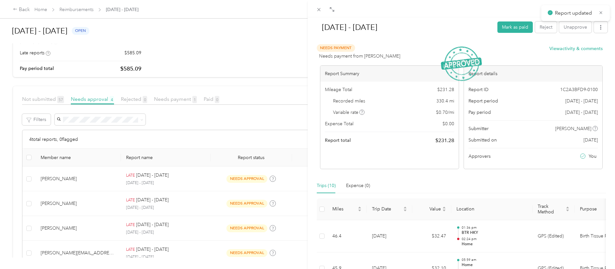
click at [244, 181] on div "[DATE] - [DATE] Mark as paid Reject Unapprove Needs Payment Needs payment from …" at bounding box center [307, 134] width 615 height 269
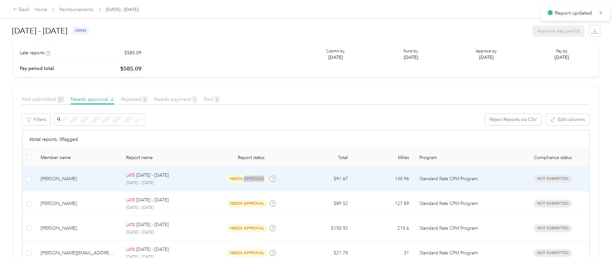
click at [249, 180] on span "needs approval" at bounding box center [246, 178] width 41 height 7
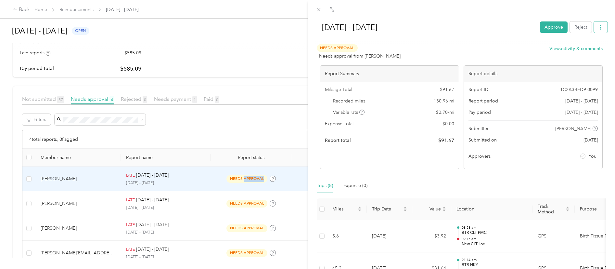
click at [598, 28] on icon "button" at bounding box center [600, 27] width 5 height 5
click at [577, 53] on span "Download" at bounding box center [577, 50] width 21 height 7
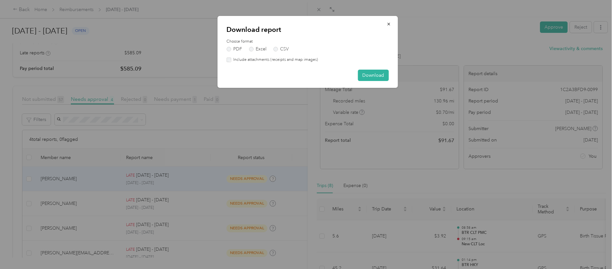
click at [277, 57] on div "Choose format PDF Excel CSV Include attachments (receipts and map images)" at bounding box center [307, 51] width 162 height 24
click at [308, 62] on label "Include attachments (receipts and map images)" at bounding box center [274, 60] width 87 height 6
click at [371, 75] on button "Download" at bounding box center [373, 75] width 31 height 11
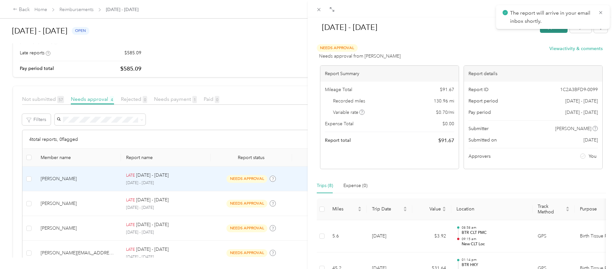
click at [541, 31] on button "Approve" at bounding box center [554, 26] width 28 height 11
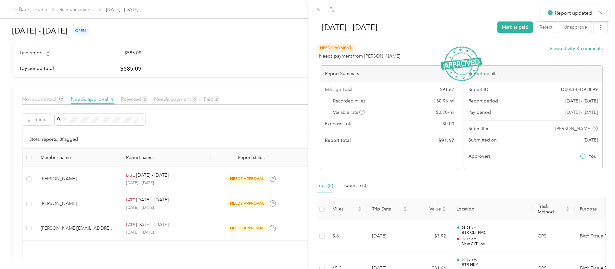
click at [217, 185] on div "[DATE] - [DATE] [PERSON_NAME] as paid Reject Unapprove Needs Payment Needs paym…" at bounding box center [307, 134] width 615 height 269
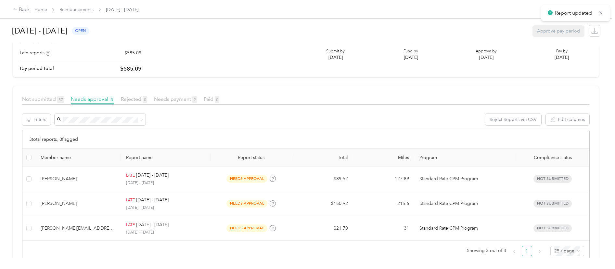
click at [222, 183] on div at bounding box center [307, 134] width 615 height 269
click at [222, 183] on td "needs approval" at bounding box center [252, 178] width 82 height 25
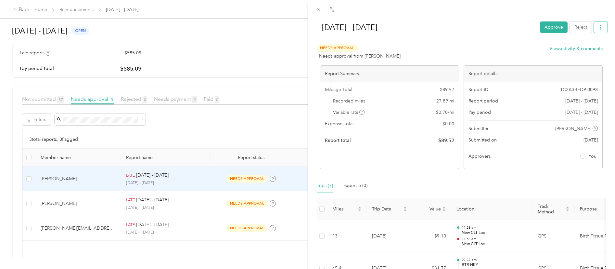
click at [599, 29] on button "button" at bounding box center [601, 26] width 14 height 11
click at [577, 52] on span "Download" at bounding box center [577, 50] width 21 height 7
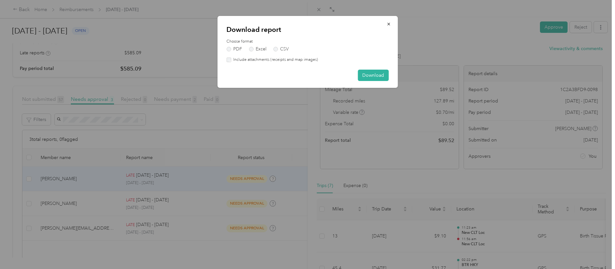
click at [304, 59] on label "Include attachments (receipts and map images)" at bounding box center [274, 60] width 87 height 6
click at [376, 79] on button "Download" at bounding box center [373, 75] width 31 height 11
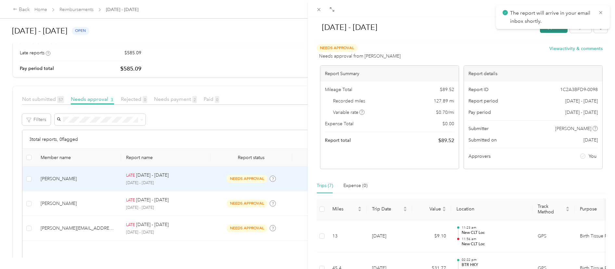
click at [545, 30] on button "Approve" at bounding box center [554, 26] width 28 height 11
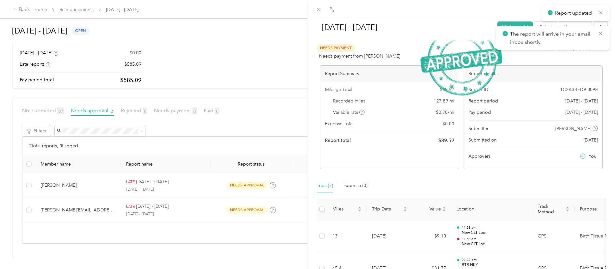
scroll to position [60, 0]
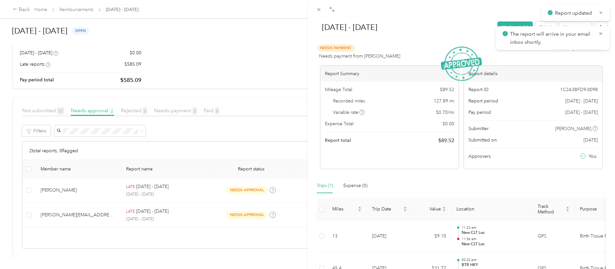
click at [243, 189] on div "[DATE] - [DATE] Mark as paid Reject Unapprove Needs Payment Needs payment from …" at bounding box center [307, 134] width 615 height 269
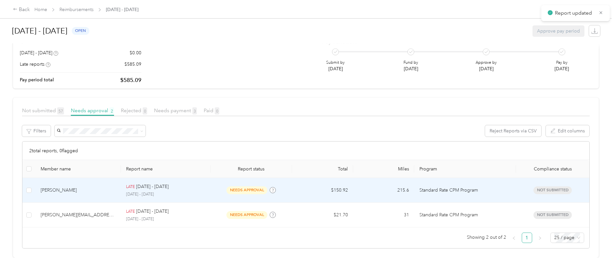
click at [242, 189] on td "needs approval" at bounding box center [252, 190] width 82 height 25
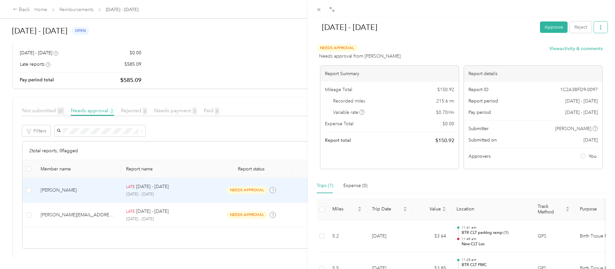
click at [600, 27] on icon "button" at bounding box center [600, 27] width 1 height 5
click at [581, 50] on span "Download" at bounding box center [577, 50] width 21 height 7
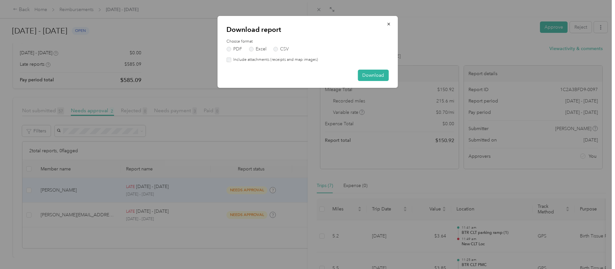
click at [303, 61] on label "Include attachments (receipts and map images)" at bounding box center [274, 60] width 87 height 6
click at [362, 77] on button "Download" at bounding box center [373, 75] width 31 height 11
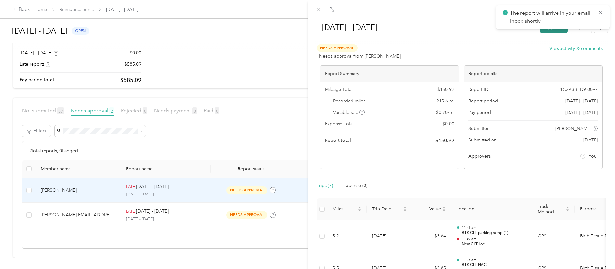
click at [545, 31] on button "Approve" at bounding box center [554, 26] width 28 height 11
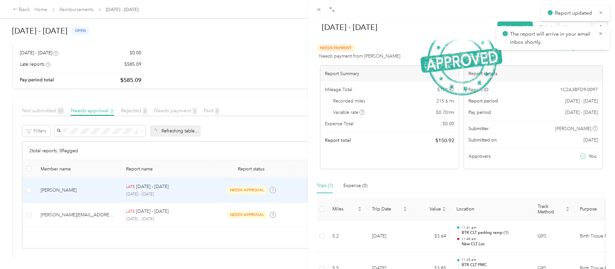
scroll to position [35, 0]
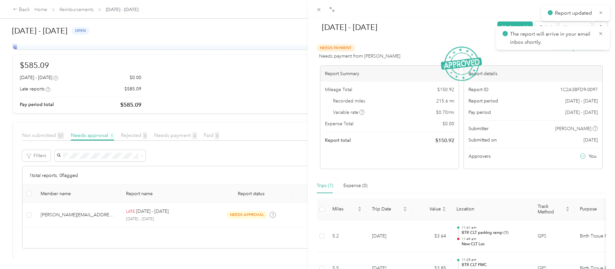
click at [212, 211] on div "[DATE] - [DATE] Mark as paid Reject Unapprove Needs Payment Needs payment from …" at bounding box center [307, 134] width 615 height 269
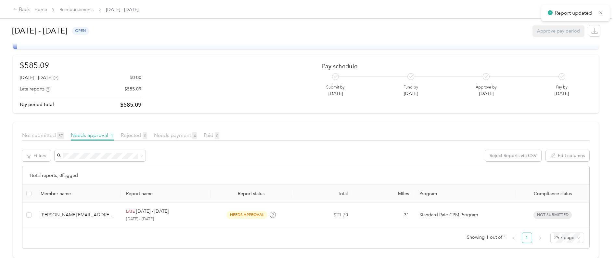
click at [227, 211] on div at bounding box center [307, 134] width 615 height 269
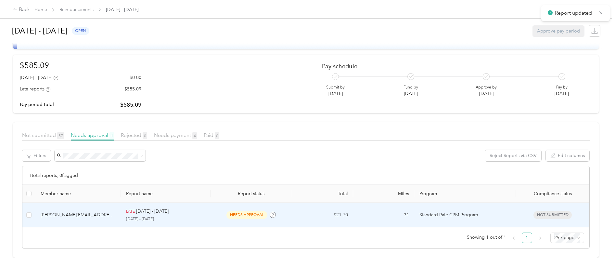
click at [223, 212] on div "needs approval" at bounding box center [251, 214] width 71 height 7
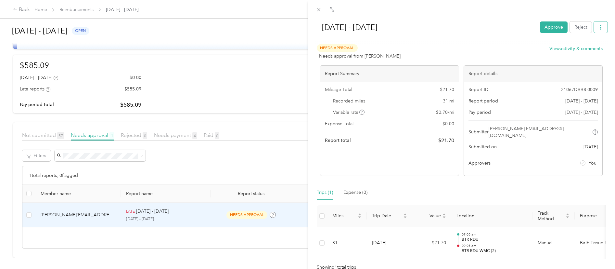
click at [598, 28] on icon "button" at bounding box center [600, 27] width 5 height 5
click at [588, 52] on span "Download" at bounding box center [577, 50] width 21 height 7
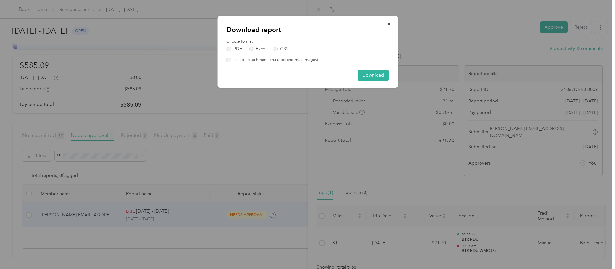
click at [288, 59] on label "Include attachments (receipts and map images)" at bounding box center [274, 60] width 87 height 6
click at [361, 76] on button "Download" at bounding box center [373, 75] width 31 height 11
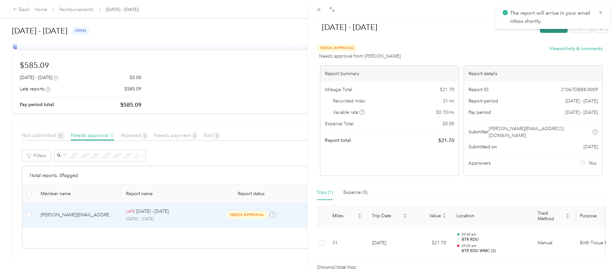
click at [542, 32] on button "Approve" at bounding box center [554, 26] width 28 height 11
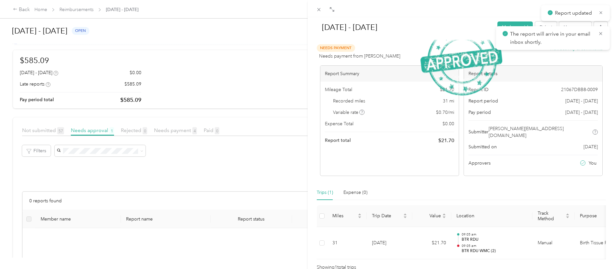
scroll to position [66, 0]
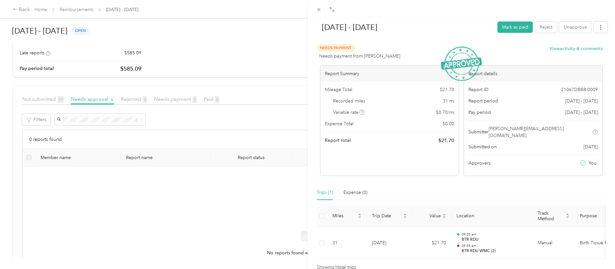
click at [179, 100] on div "[DATE] - [DATE] Mark as paid Reject Unapprove Needs Payment Needs payment from …" at bounding box center [307, 134] width 615 height 269
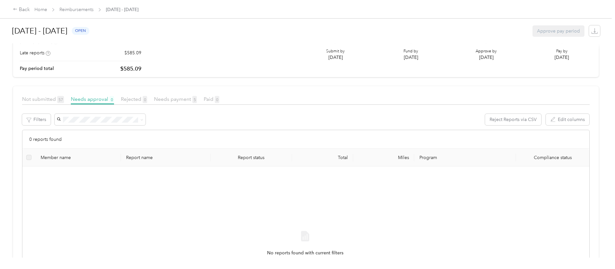
click at [179, 100] on div at bounding box center [307, 134] width 615 height 269
click at [183, 99] on span "Needs payment 5" at bounding box center [175, 99] width 43 height 6
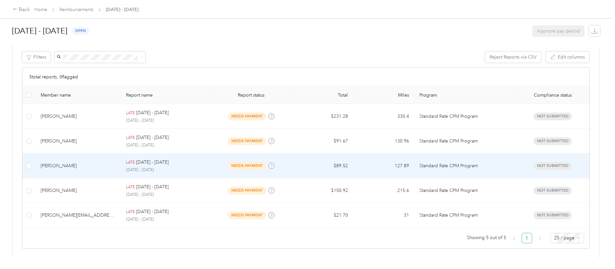
scroll to position [131, 0]
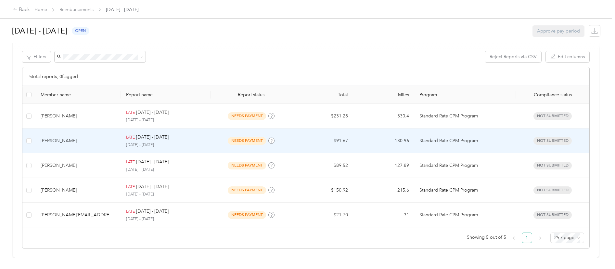
click at [312, 144] on td "$91.67" at bounding box center [322, 140] width 61 height 25
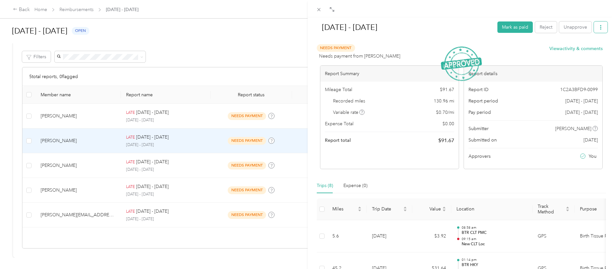
click at [594, 26] on button "button" at bounding box center [601, 26] width 14 height 11
click at [567, 52] on span "Download" at bounding box center [577, 50] width 21 height 7
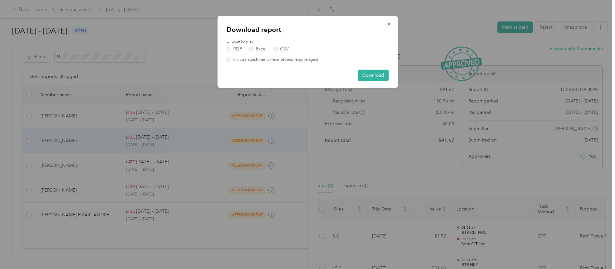
click at [304, 59] on label "Include attachments (receipts and map images)" at bounding box center [274, 60] width 87 height 6
click at [362, 75] on button "Download" at bounding box center [373, 75] width 31 height 11
